Goal: Task Accomplishment & Management: Complete application form

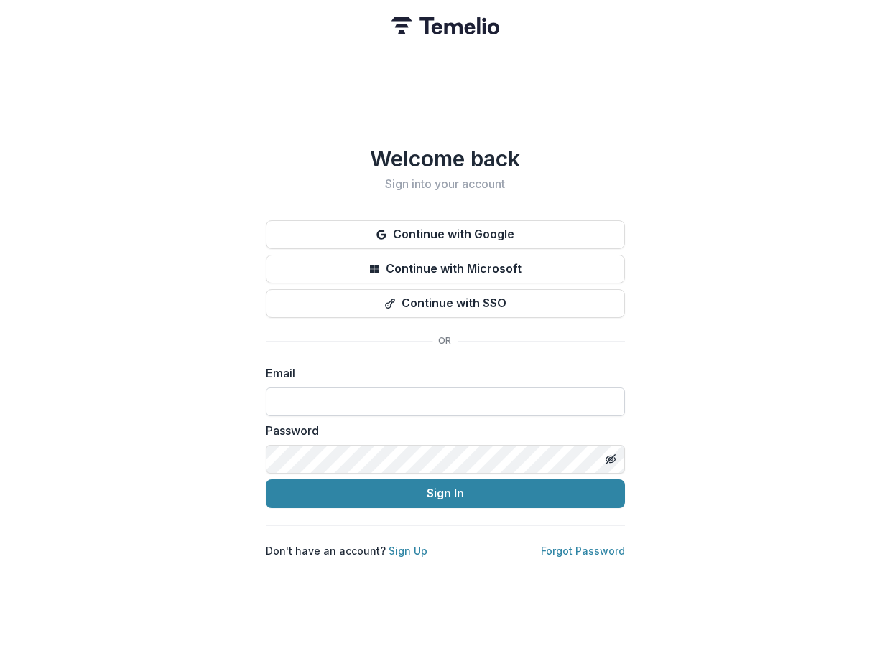
click at [424, 388] on input at bounding box center [445, 402] width 359 height 29
click at [404, 545] on link "Sign Up" at bounding box center [407, 551] width 39 height 12
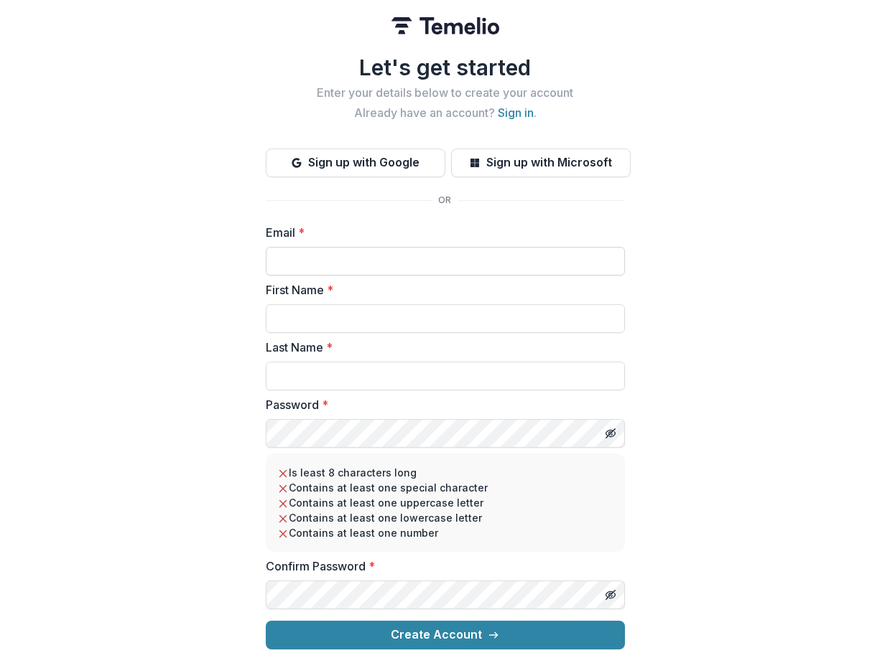
click at [408, 256] on input "Email *" at bounding box center [445, 261] width 359 height 29
type input "**********"
type input "*****"
type input "********"
click at [266, 621] on button "Create Account" at bounding box center [445, 635] width 359 height 29
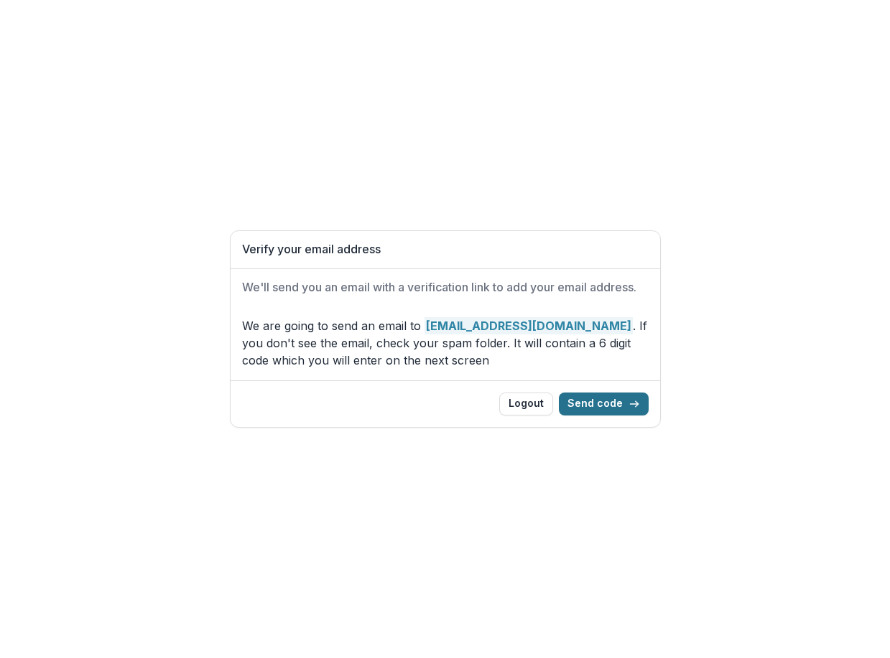
click at [599, 406] on button "Send code" at bounding box center [604, 404] width 90 height 23
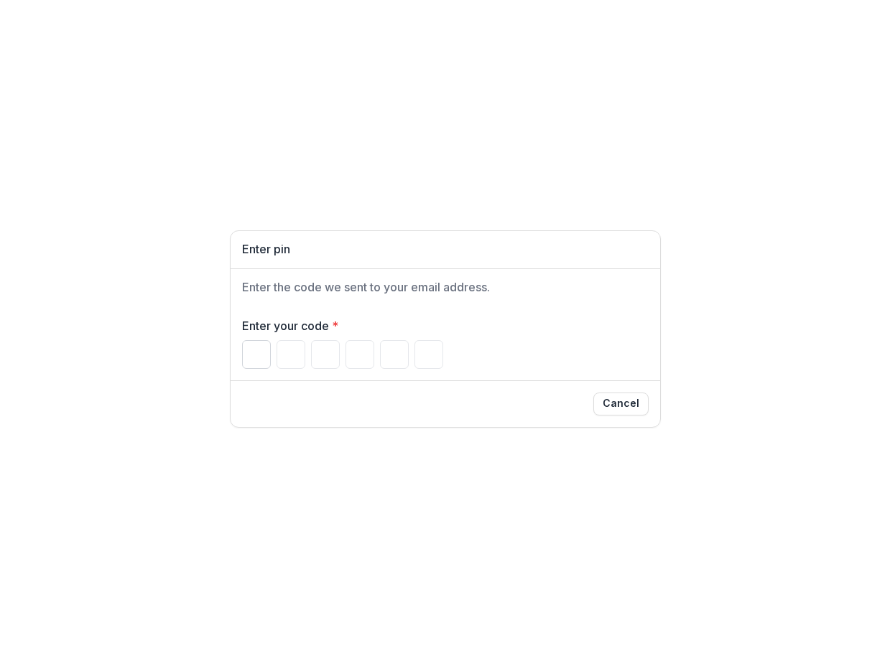
click at [258, 348] on input "Please enter your pin code" at bounding box center [256, 354] width 29 height 29
type input "*"
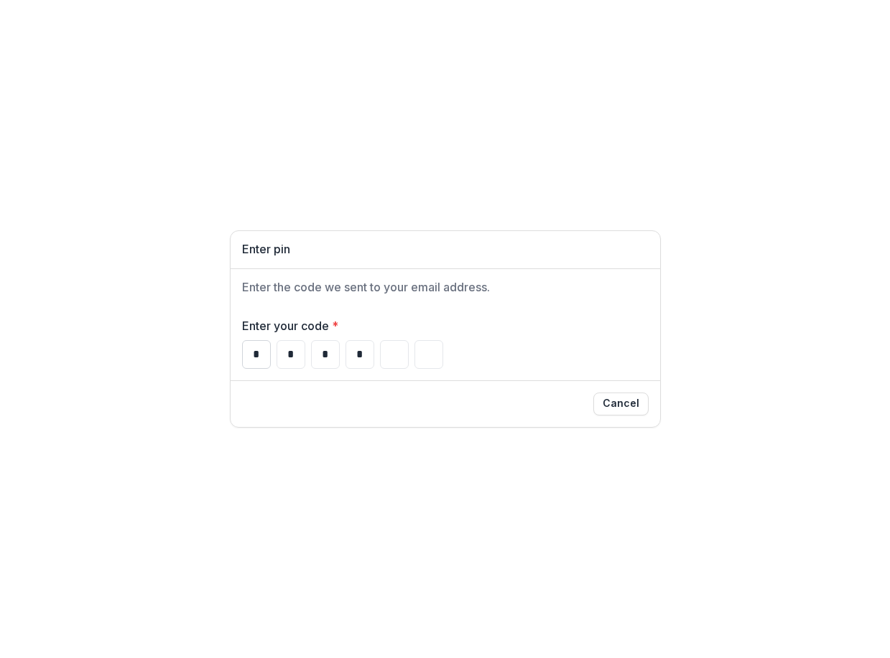
type input "*"
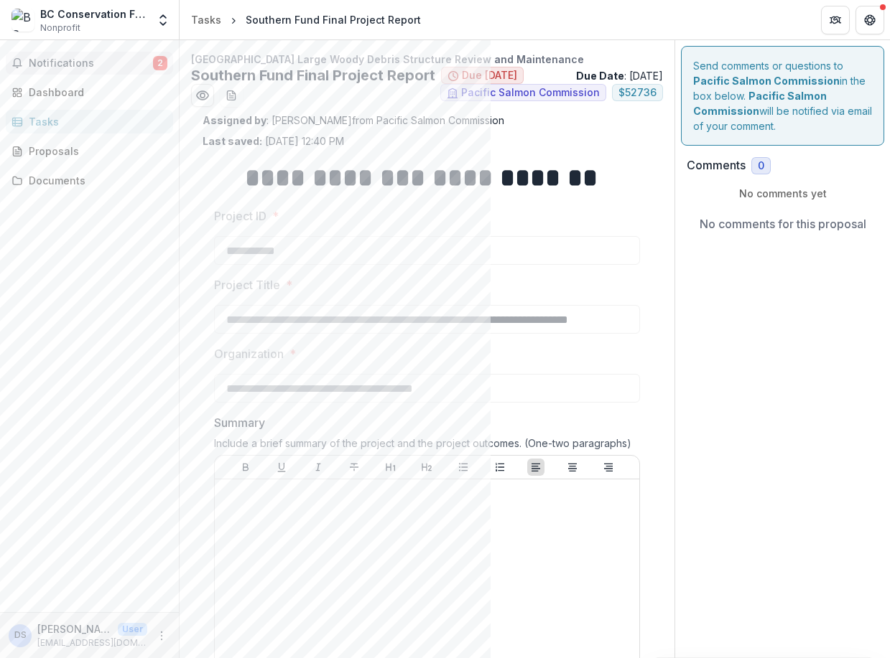
click at [84, 62] on span "Notifications" at bounding box center [91, 63] width 124 height 12
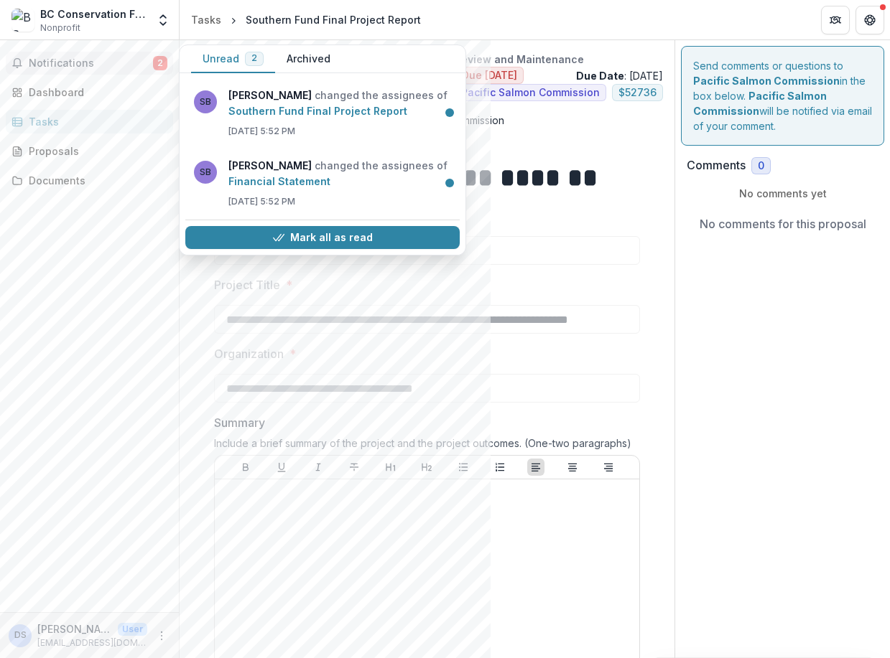
click at [147, 229] on div "Notifications 2 Unread 2 Archived SB Sascha Bendt changed the assignees of Sout…" at bounding box center [89, 326] width 179 height 572
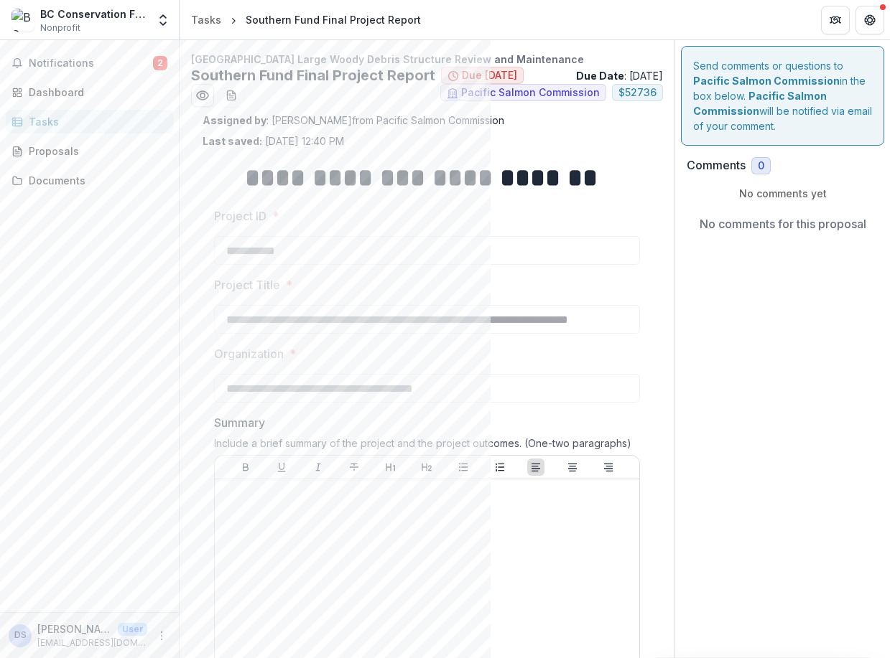
drag, startPoint x: 438, startPoint y: 73, endPoint x: 661, endPoint y: 75, distance: 222.6
click at [661, 75] on div "**********" at bounding box center [426, 646] width 495 height 1189
drag, startPoint x: 661, startPoint y: 75, endPoint x: 653, endPoint y: 139, distance: 65.1
click at [653, 139] on div "**********" at bounding box center [427, 651] width 472 height 1076
drag, startPoint x: 263, startPoint y: 118, endPoint x: 507, endPoint y: 137, distance: 244.9
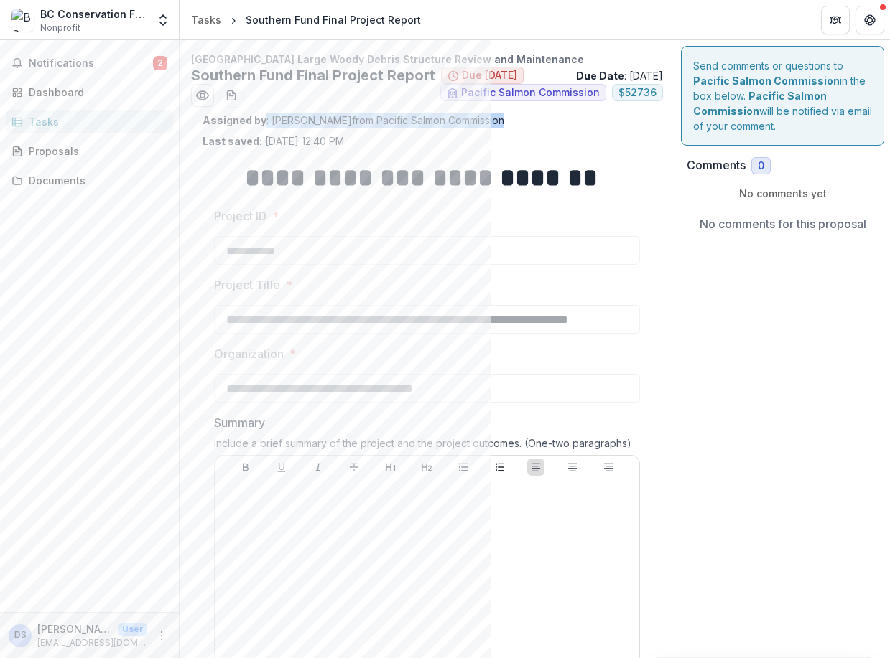
click at [507, 137] on div "Assigned by : Sascha Bendt from Pacific Salmon Commission Last saved: Jun 26, 2…" at bounding box center [426, 131] width 449 height 36
drag, startPoint x: 507, startPoint y: 137, endPoint x: 521, endPoint y: 136, distance: 14.4
click at [521, 136] on div "Assigned by : Sascha Bendt from Pacific Salmon Commission Last saved: Jun 26, 2…" at bounding box center [426, 131] width 449 height 36
click at [71, 60] on span "Notifications" at bounding box center [91, 63] width 124 height 12
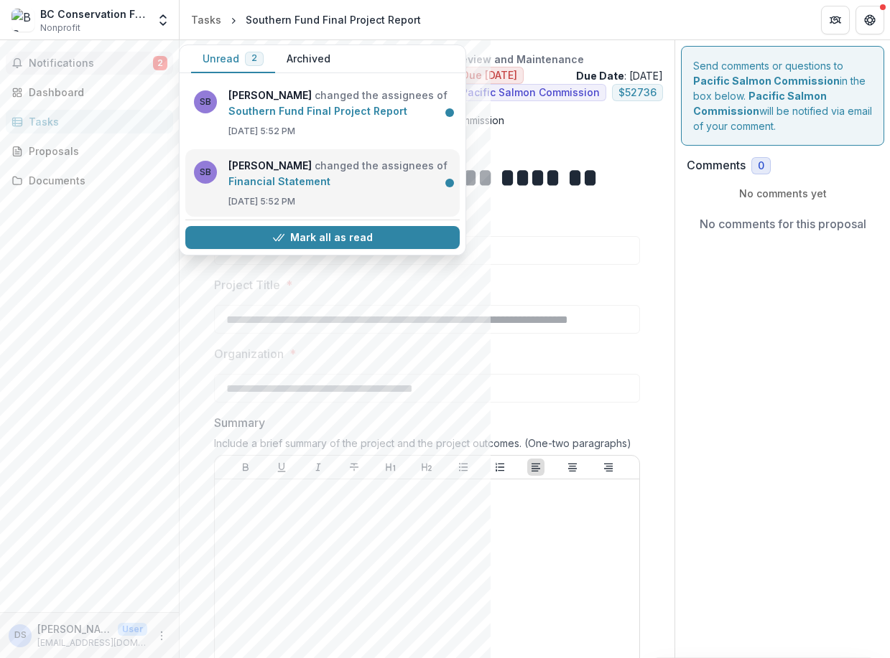
click at [330, 177] on link "Financial Statement" at bounding box center [279, 181] width 102 height 12
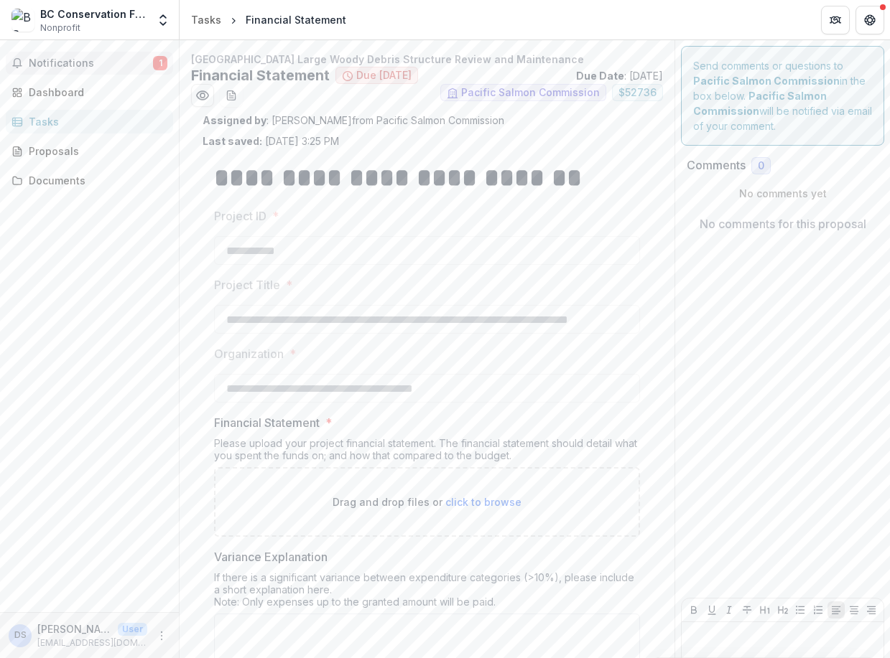
click at [89, 70] on button "Notifications 1" at bounding box center [89, 63] width 167 height 23
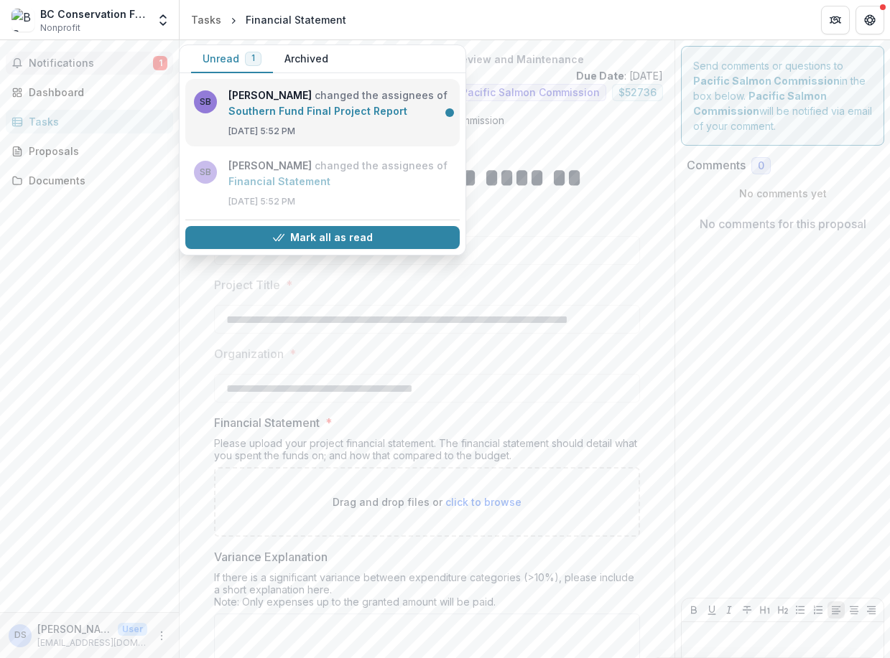
click at [331, 117] on link "Southern Fund Final Project Report" at bounding box center [317, 111] width 179 height 12
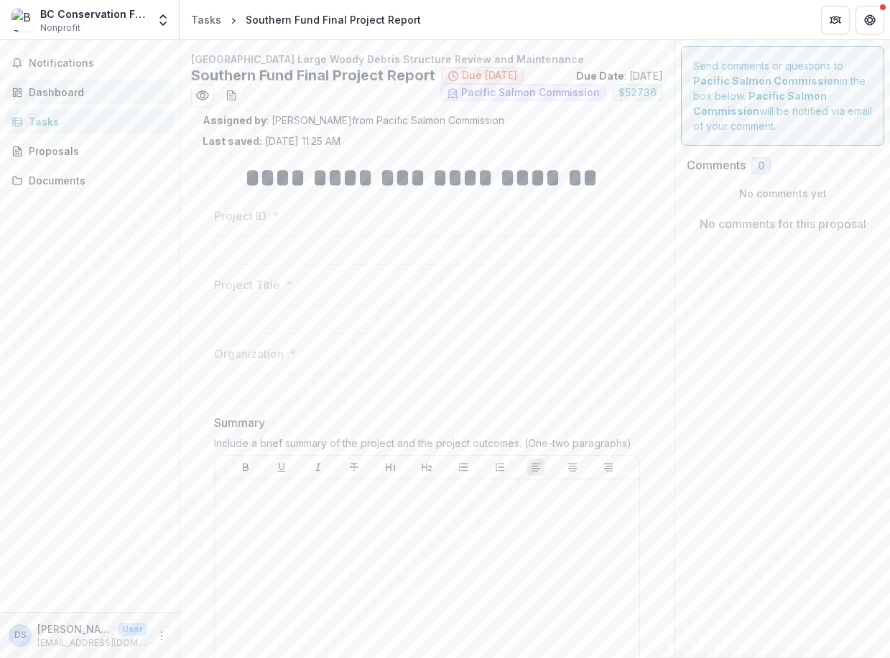
click at [36, 92] on div "Dashboard" at bounding box center [95, 92] width 133 height 15
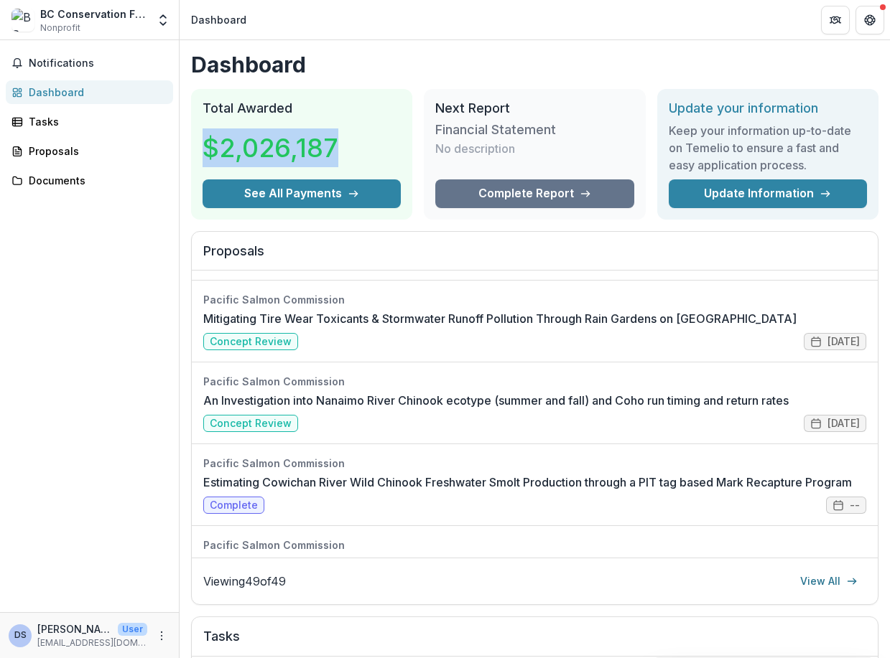
drag, startPoint x: 343, startPoint y: 146, endPoint x: 205, endPoint y: 148, distance: 137.9
click at [205, 148] on div "$2,026,187" at bounding box center [301, 147] width 198 height 63
drag, startPoint x: 205, startPoint y: 148, endPoint x: 179, endPoint y: 241, distance: 96.9
click at [178, 241] on div "Notifications Dashboard Tasks Proposals Documents" at bounding box center [89, 326] width 179 height 572
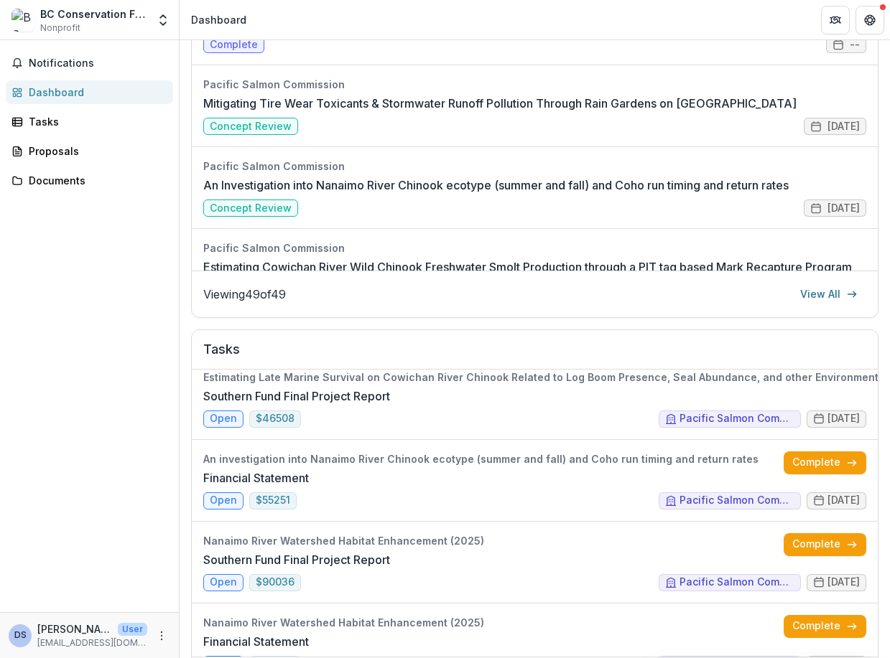
scroll to position [542, 0]
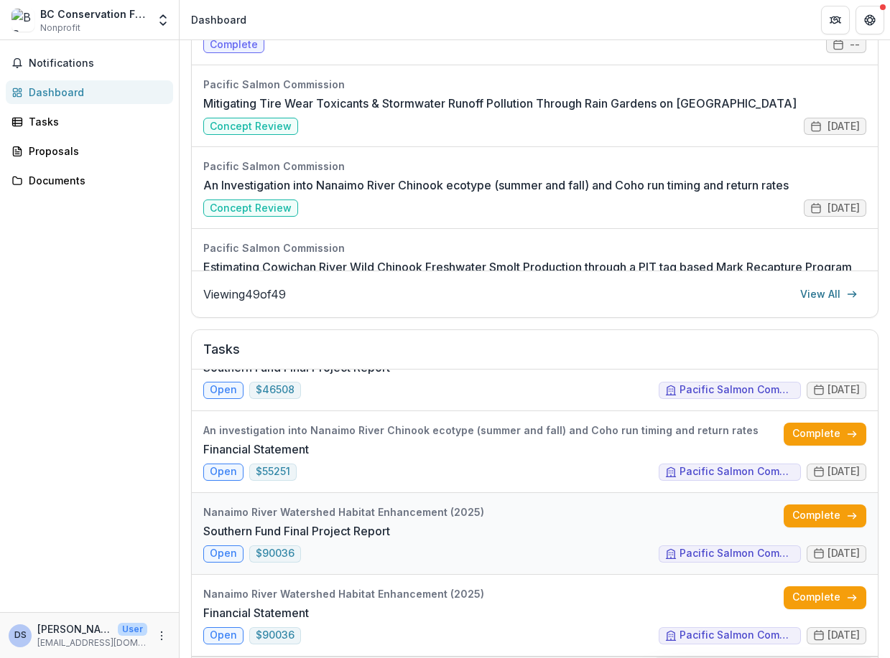
click at [390, 523] on link "Southern Fund Final Project Report" at bounding box center [296, 531] width 187 height 17
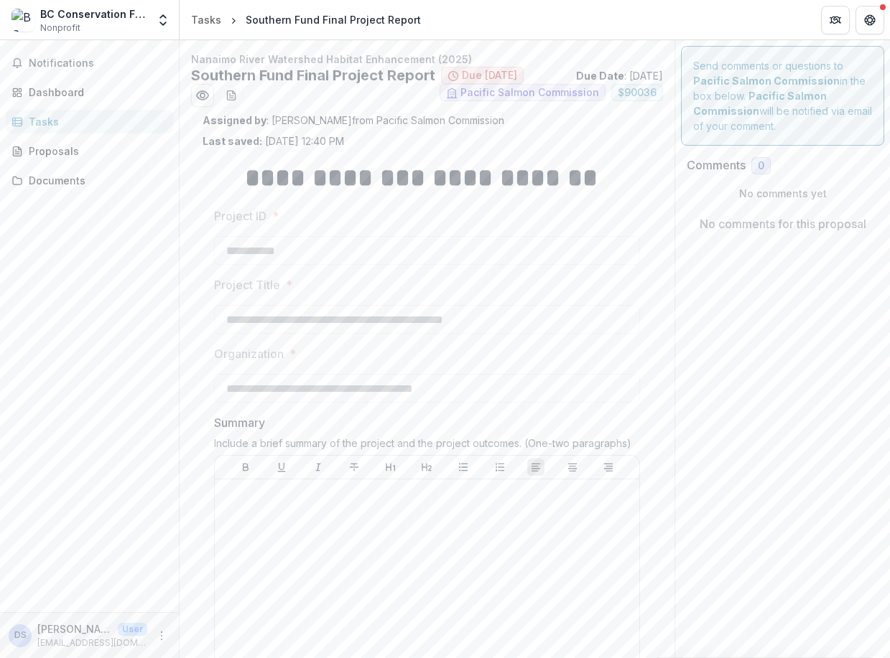
click at [60, 123] on div "Tasks" at bounding box center [95, 121] width 133 height 15
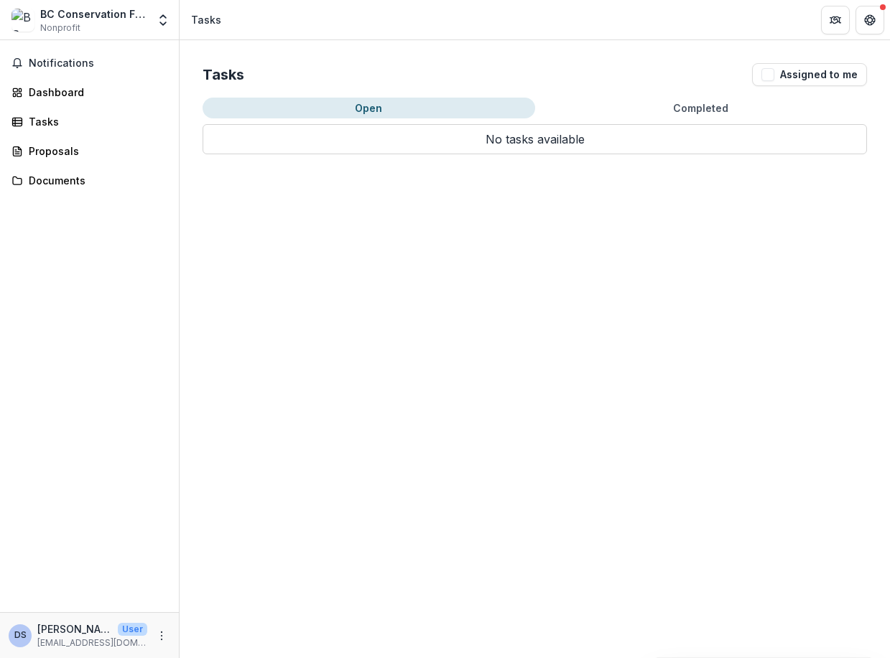
click at [465, 108] on button "Open" at bounding box center [368, 108] width 332 height 21
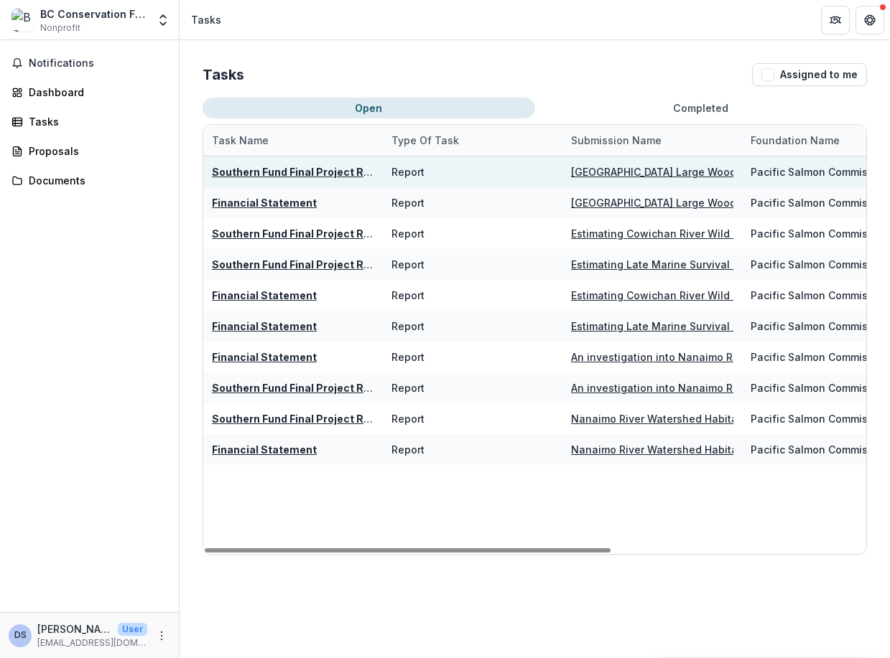
click at [633, 171] on u "East Coast Vancouver Island Large Woody Debris Structure Review and Maintenance" at bounding box center [764, 172] width 386 height 12
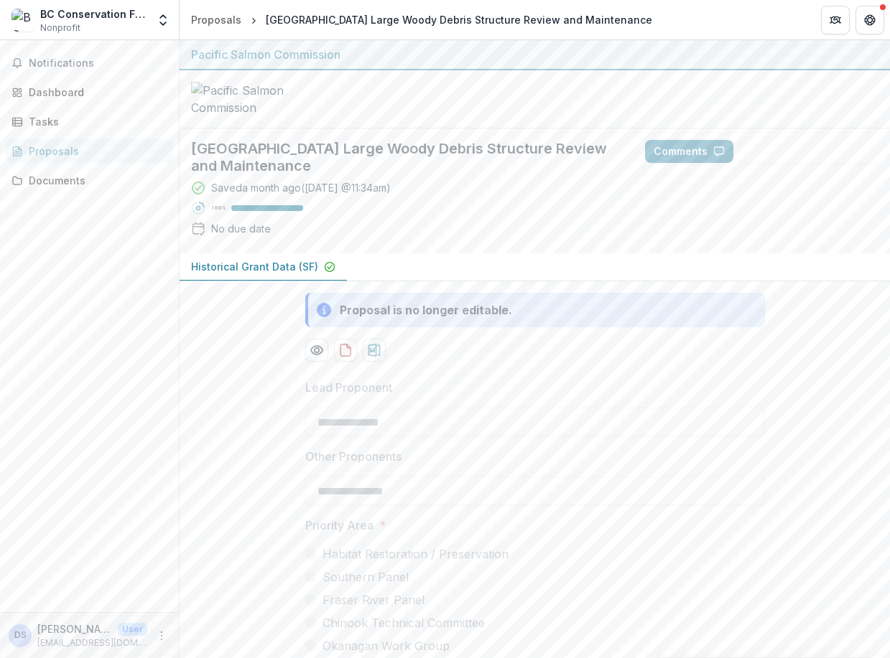
click at [258, 274] on p "Historical Grant Data (SF)" at bounding box center [254, 266] width 127 height 15
click at [43, 121] on div "Tasks" at bounding box center [95, 121] width 133 height 15
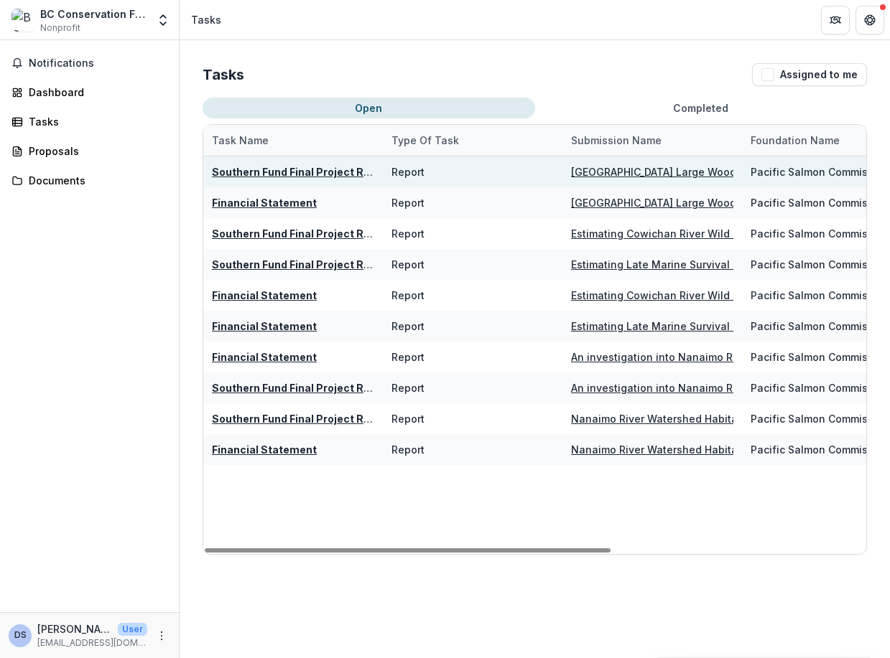
click at [653, 174] on u "East Coast Vancouver Island Large Woody Debris Structure Review and Maintenance" at bounding box center [764, 172] width 386 height 12
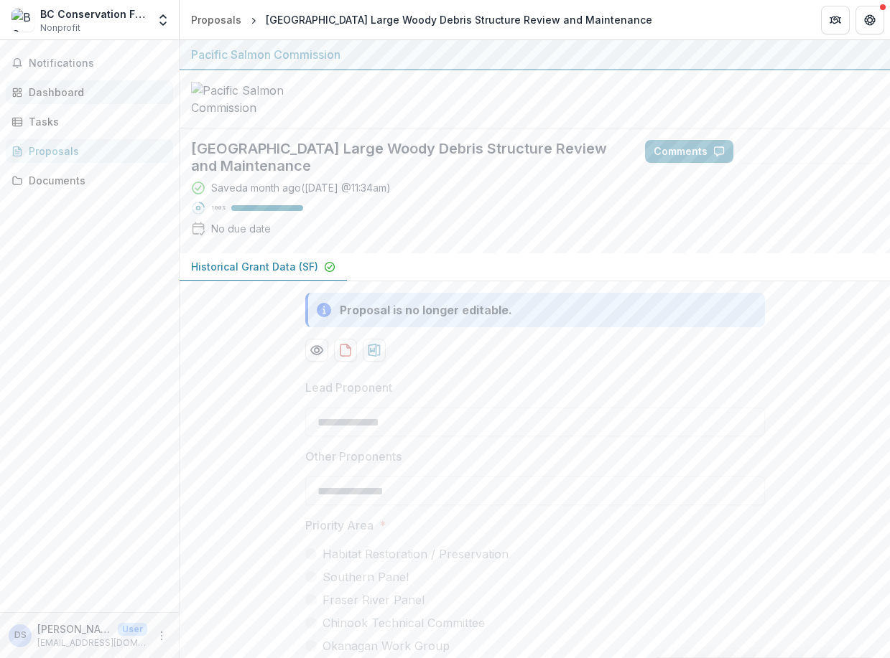
click at [78, 88] on div "Dashboard" at bounding box center [95, 92] width 133 height 15
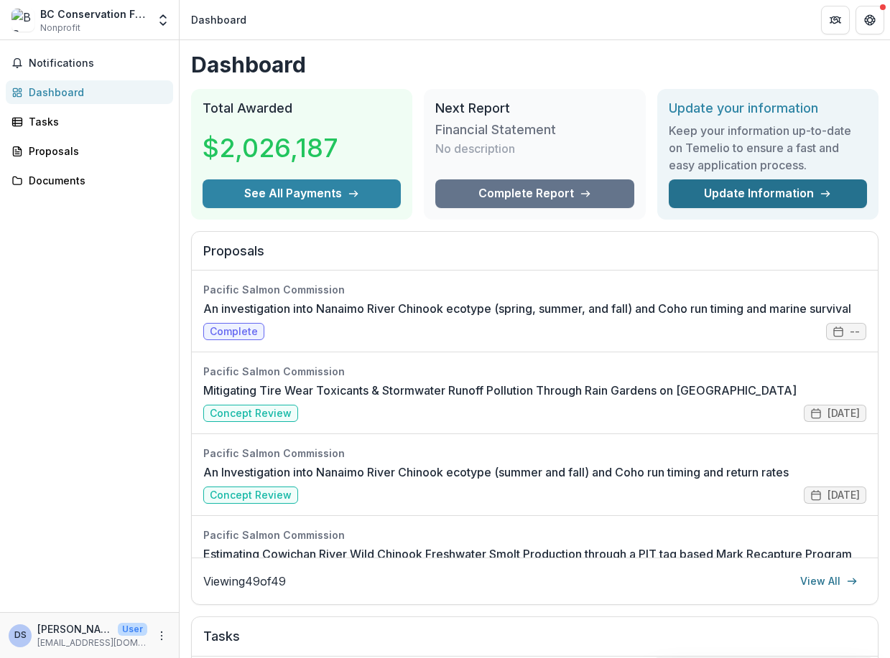
click at [804, 199] on link "Update Information" at bounding box center [767, 193] width 198 height 29
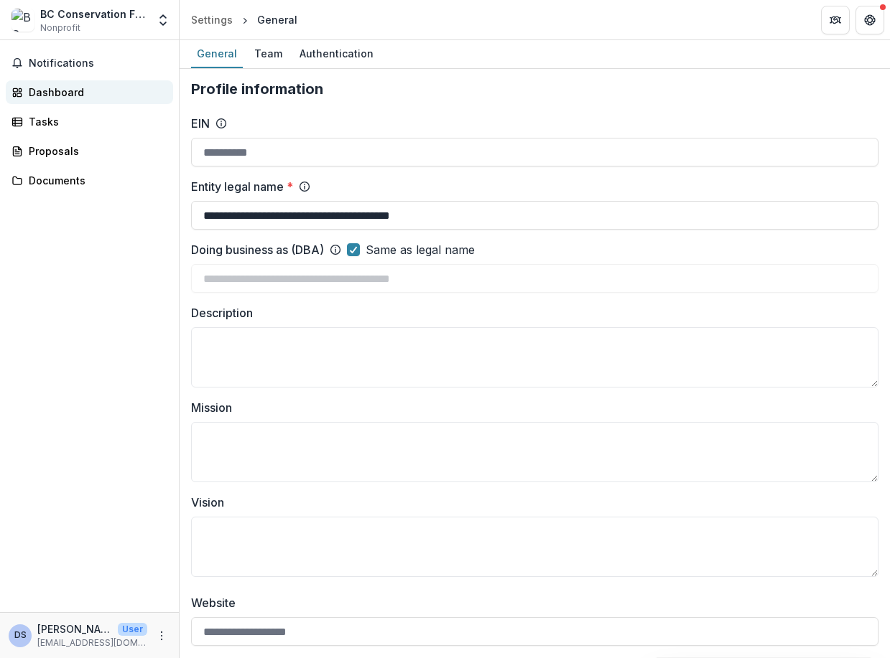
click at [34, 92] on div "Dashboard" at bounding box center [95, 92] width 133 height 15
